Goal: Find contact information: Find contact information

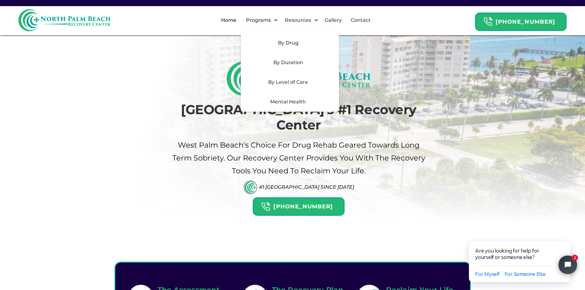
click at [294, 103] on div "Mental Health" at bounding box center [287, 101] width 87 height 7
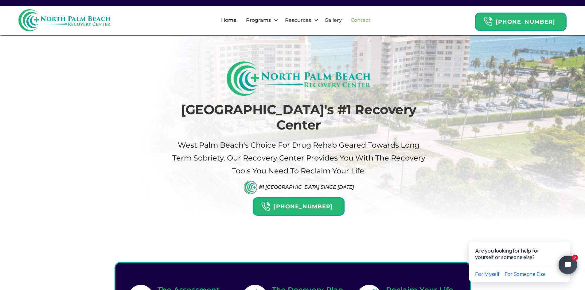
click at [372, 21] on link "Contact" at bounding box center [360, 20] width 27 height 20
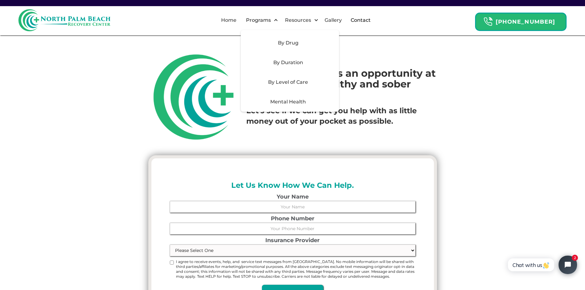
click at [300, 98] on div "Mental Health" at bounding box center [287, 101] width 87 height 7
